Goal: Task Accomplishment & Management: Manage account settings

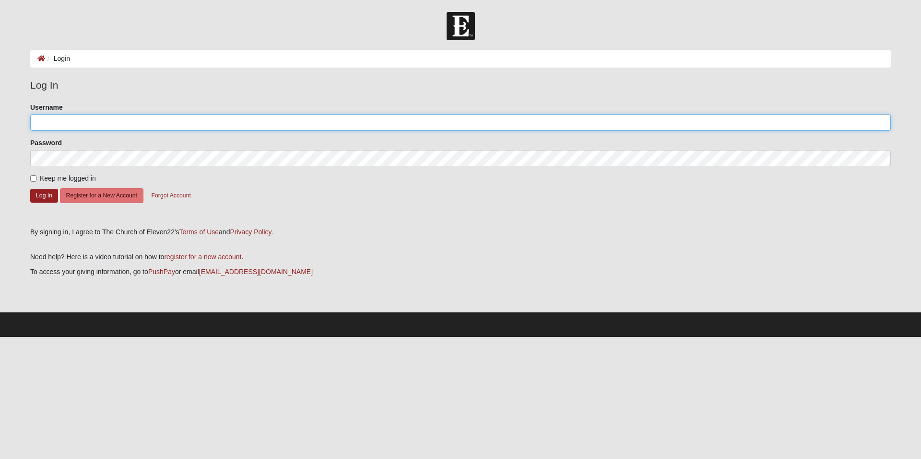
type input "apadolina"
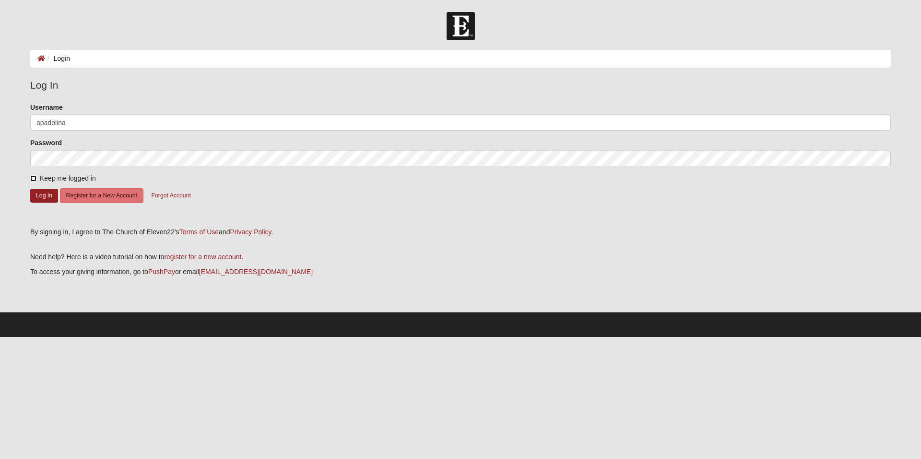
click at [33, 180] on input "Keep me logged in" at bounding box center [33, 178] width 6 height 6
checkbox input "true"
click at [40, 193] on button "Log In" at bounding box center [44, 196] width 28 height 14
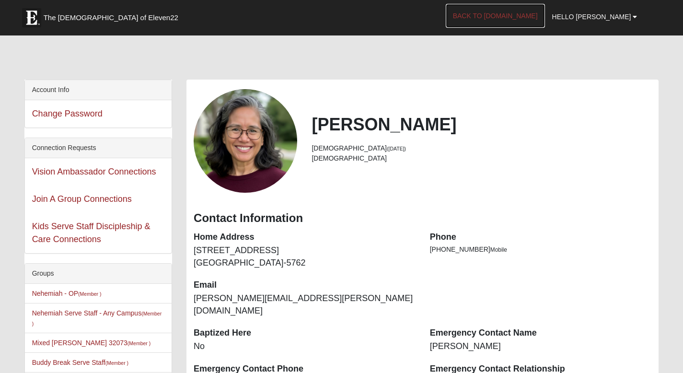
click at [517, 15] on link "Back to [DOMAIN_NAME]" at bounding box center [495, 16] width 99 height 24
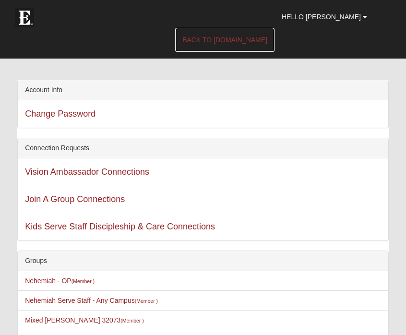
click at [251, 28] on link "Back to [DOMAIN_NAME]" at bounding box center [224, 40] width 99 height 24
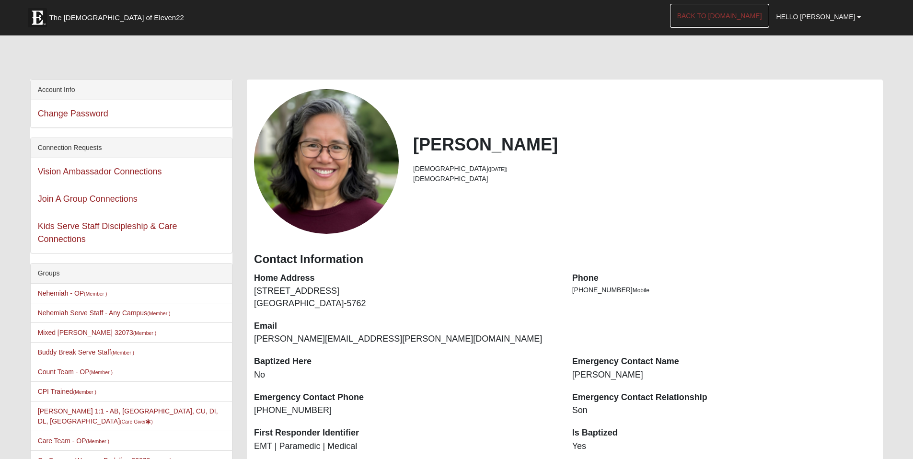
click at [405, 15] on link "Back to [DOMAIN_NAME]" at bounding box center [719, 16] width 99 height 24
